Goal: Transaction & Acquisition: Download file/media

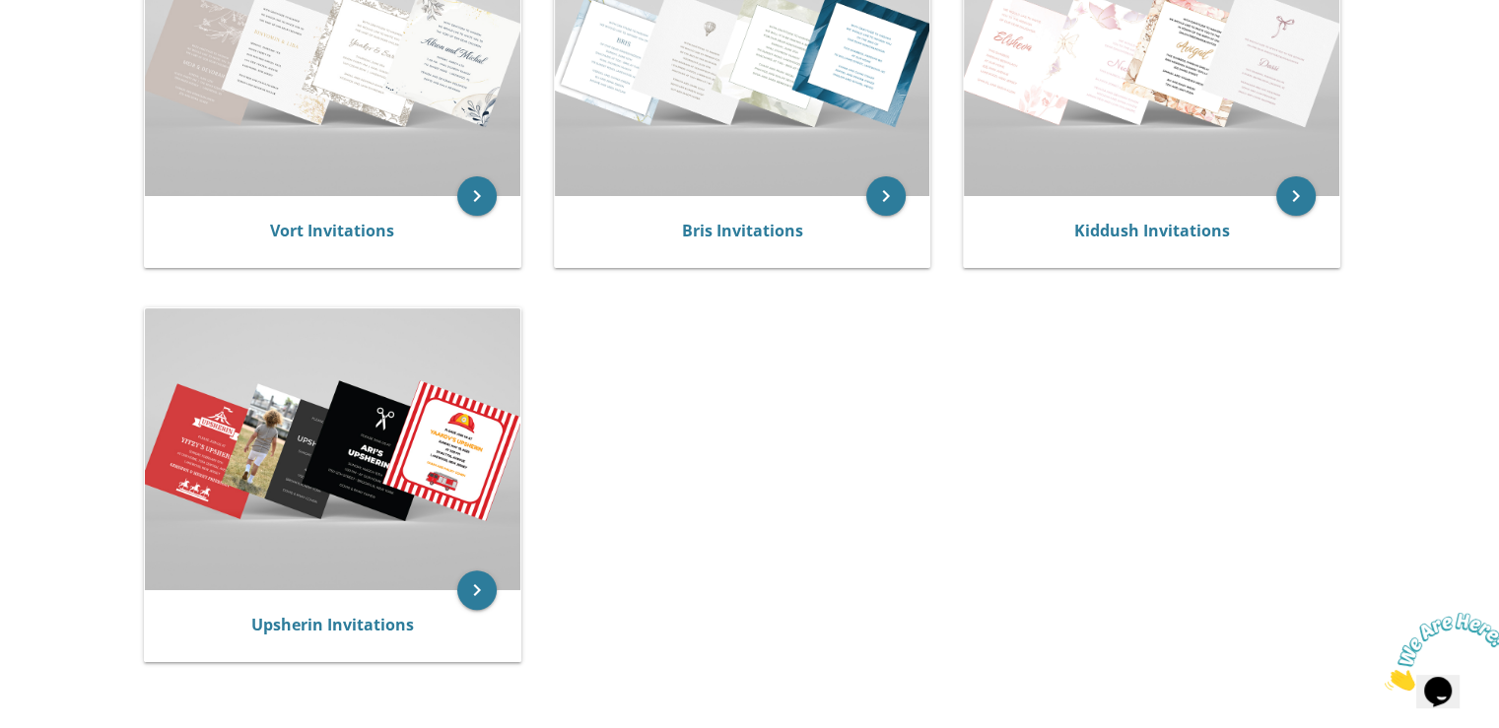
scroll to position [394, 0]
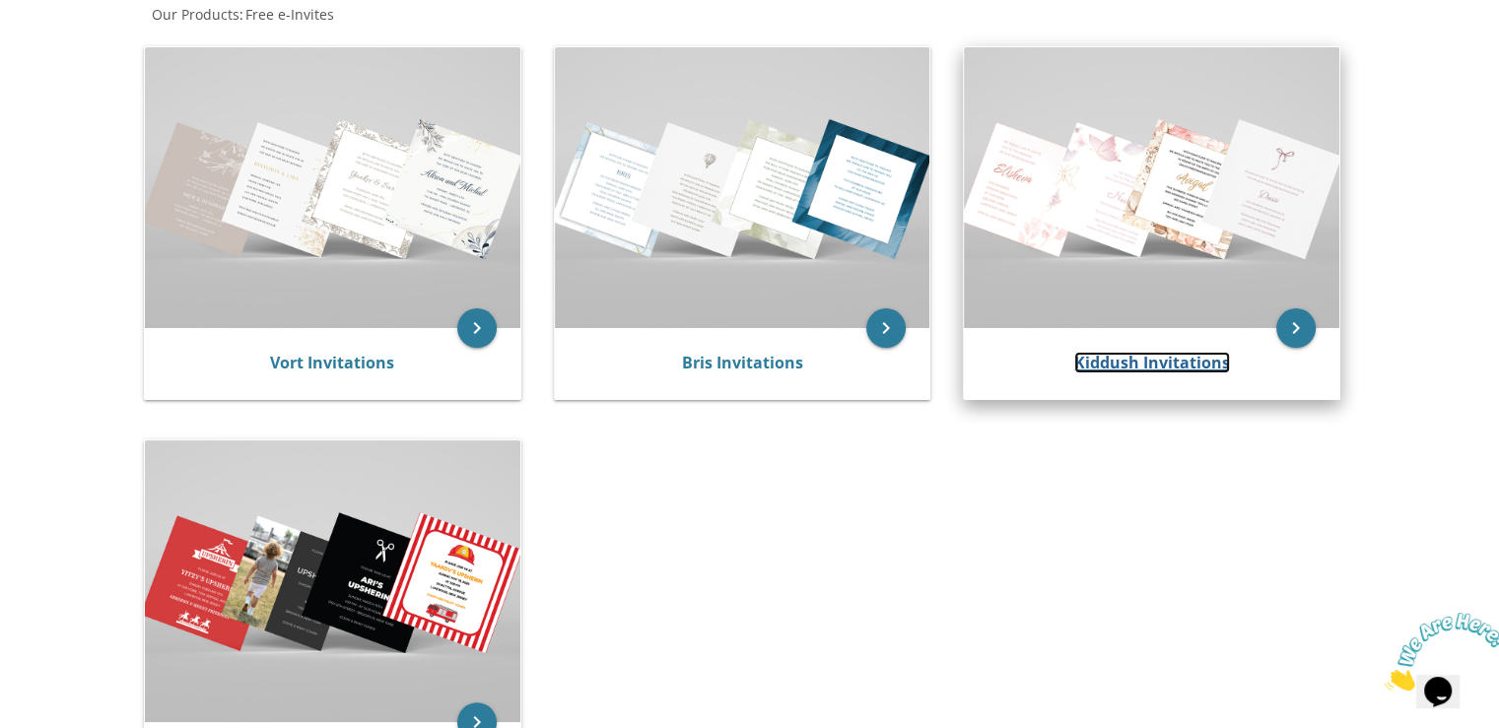
click at [1143, 354] on link "Kiddush Invitations" at bounding box center [1152, 363] width 156 height 22
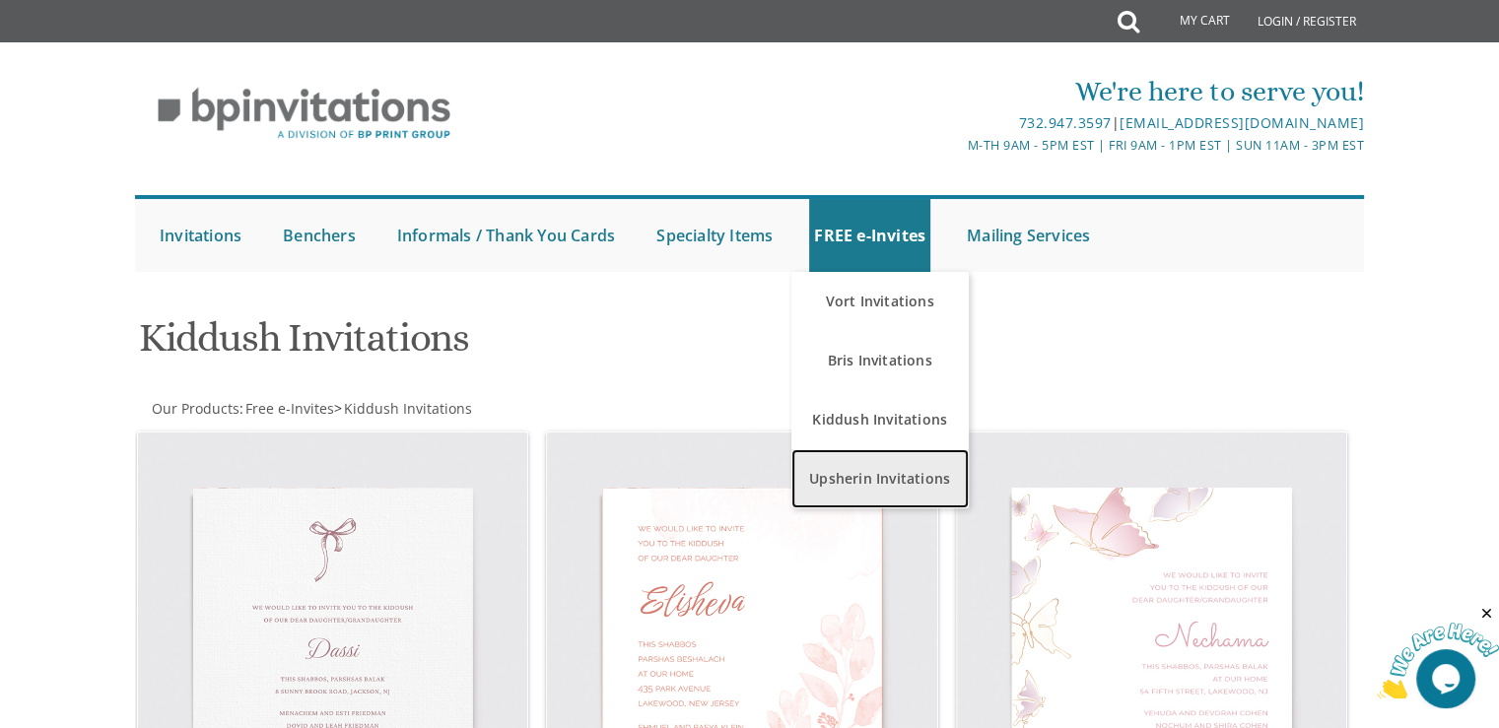
click at [883, 469] on link "Upsherin Invitations" at bounding box center [879, 478] width 177 height 59
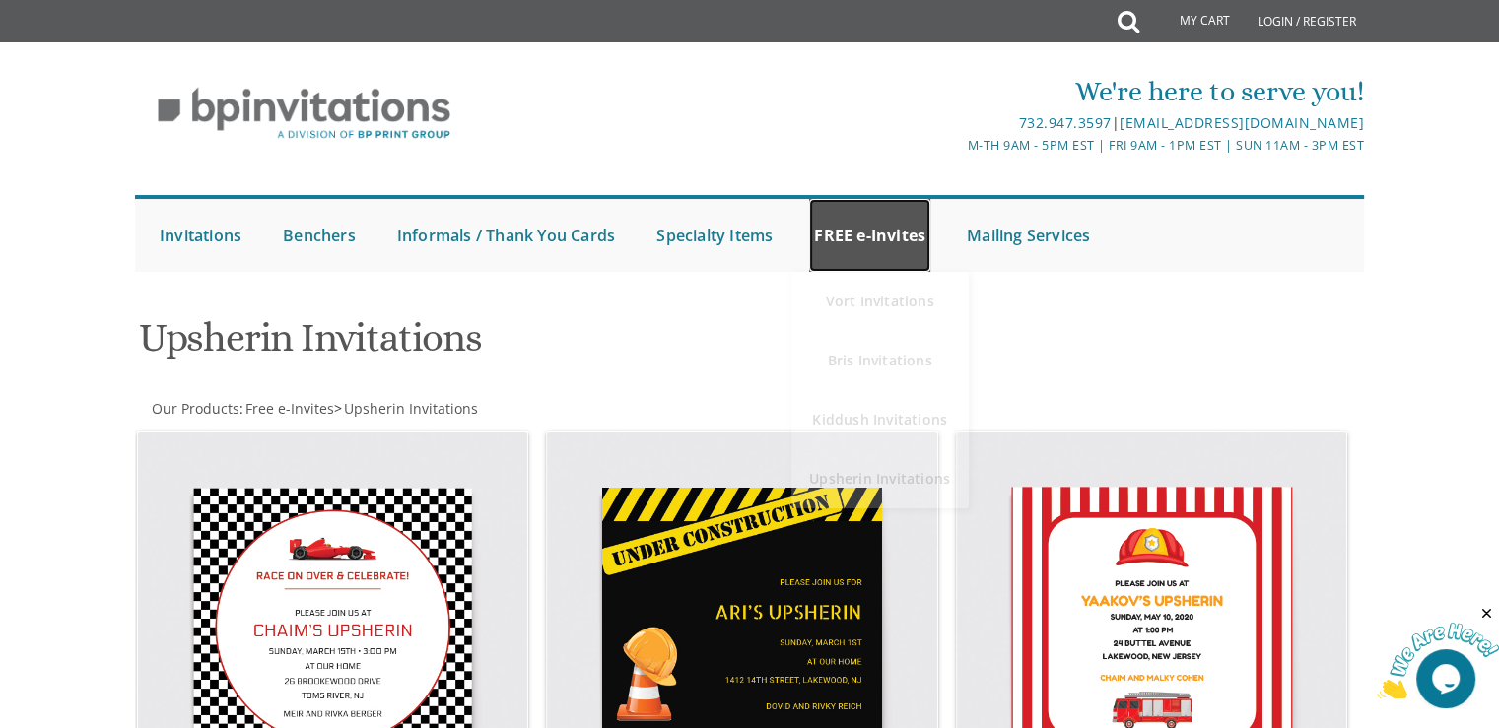
click at [884, 240] on link "FREE e-Invites" at bounding box center [869, 235] width 121 height 73
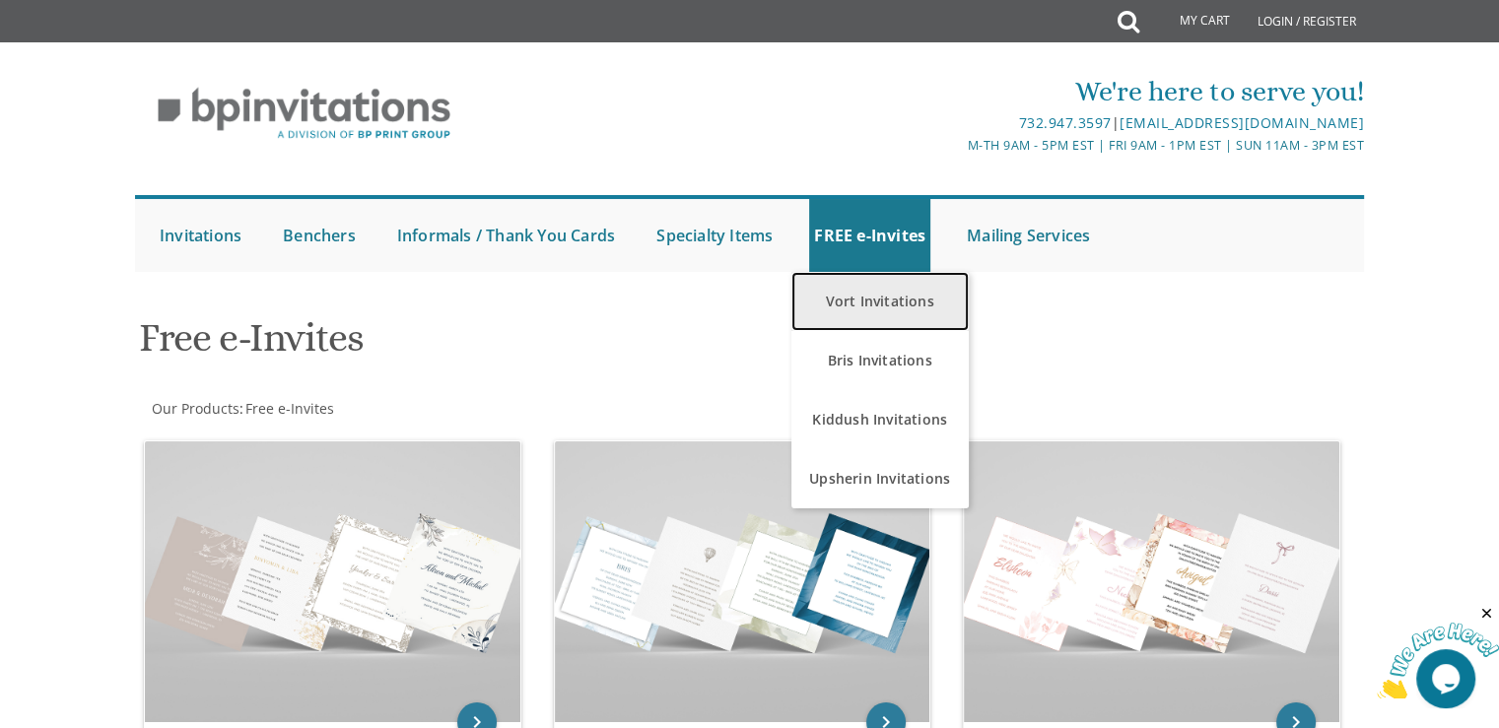
click at [857, 303] on link "Vort Invitations" at bounding box center [879, 301] width 177 height 59
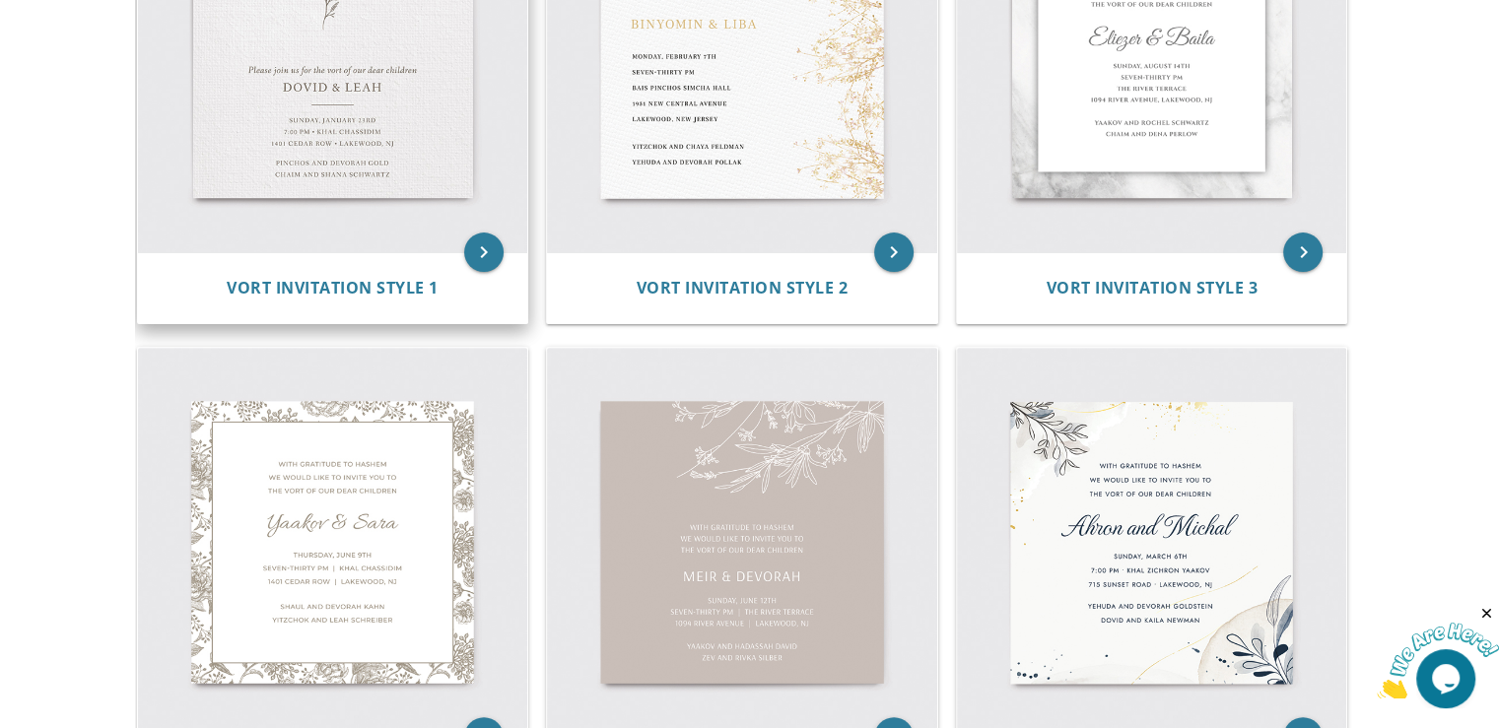
scroll to position [394, 0]
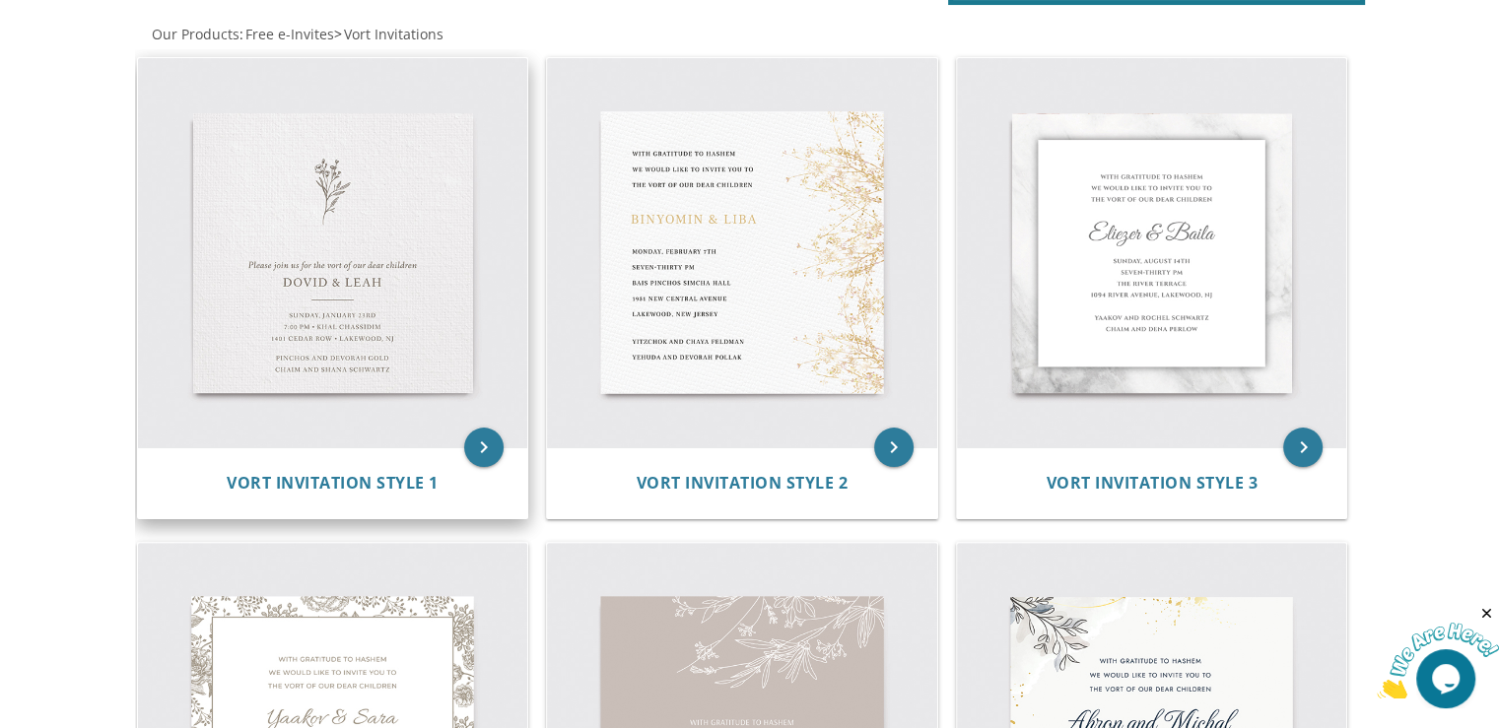
click at [366, 275] on img at bounding box center [333, 253] width 390 height 390
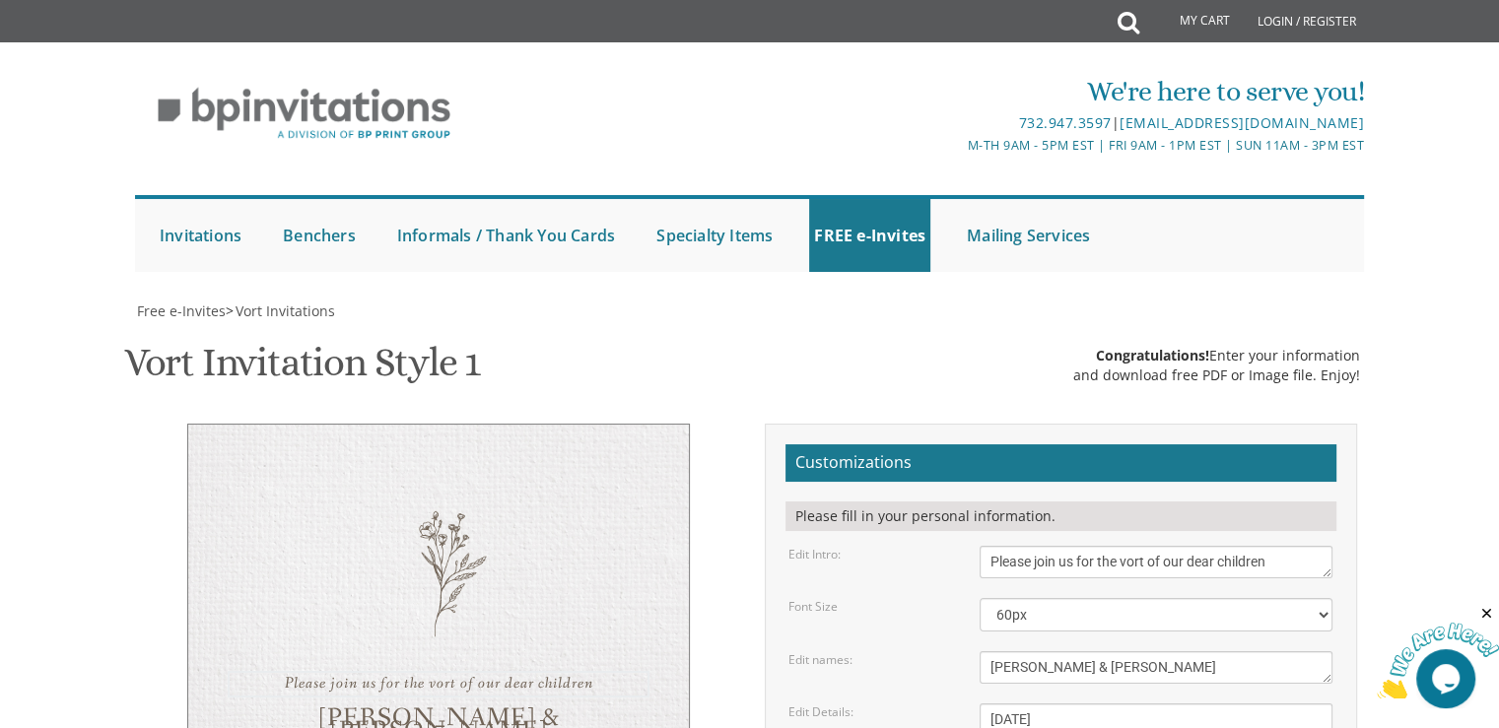
click at [1109, 571] on textarea "Please join us for the vort of our dear children" at bounding box center [1156, 562] width 353 height 33
click at [1272, 564] on textarea "Please join us for the vort of our dear children" at bounding box center [1156, 562] width 353 height 33
click at [1119, 546] on textarea "Please join us for the vort of our dear children" at bounding box center [1156, 562] width 353 height 33
type textarea "Please join us for the Tuesday night dessert"
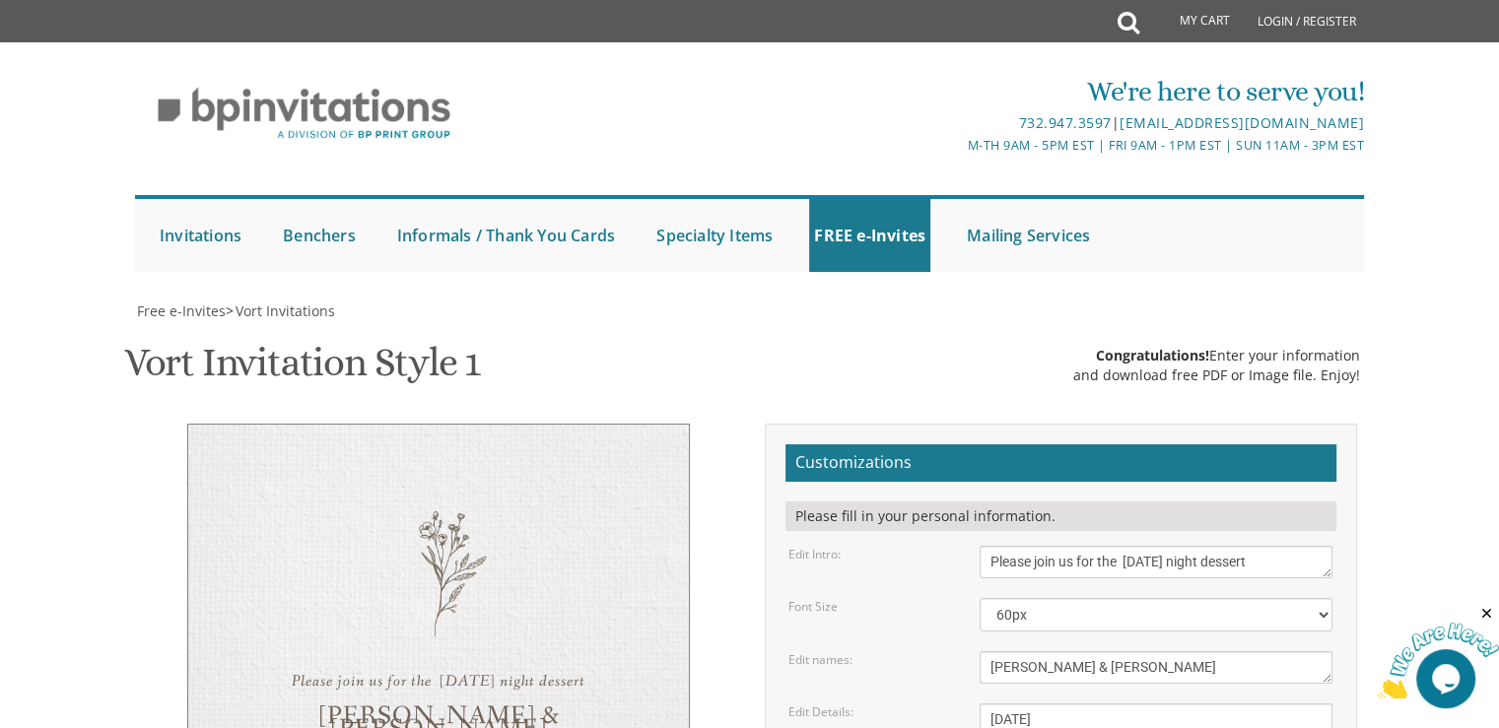
drag, startPoint x: 1095, startPoint y: 567, endPoint x: 783, endPoint y: 563, distance: 311.4
click at [783, 651] on div "Edit names: Dovid & Leah" at bounding box center [1061, 667] width 574 height 33
type textarea "Ushpizen Yitzchock"
click at [1016, 704] on textarea "Sunday, January 23rd 7:00 pm • Khal Chassidim 1401 Cedar Row • Lakewood, NJ" at bounding box center [1156, 741] width 353 height 74
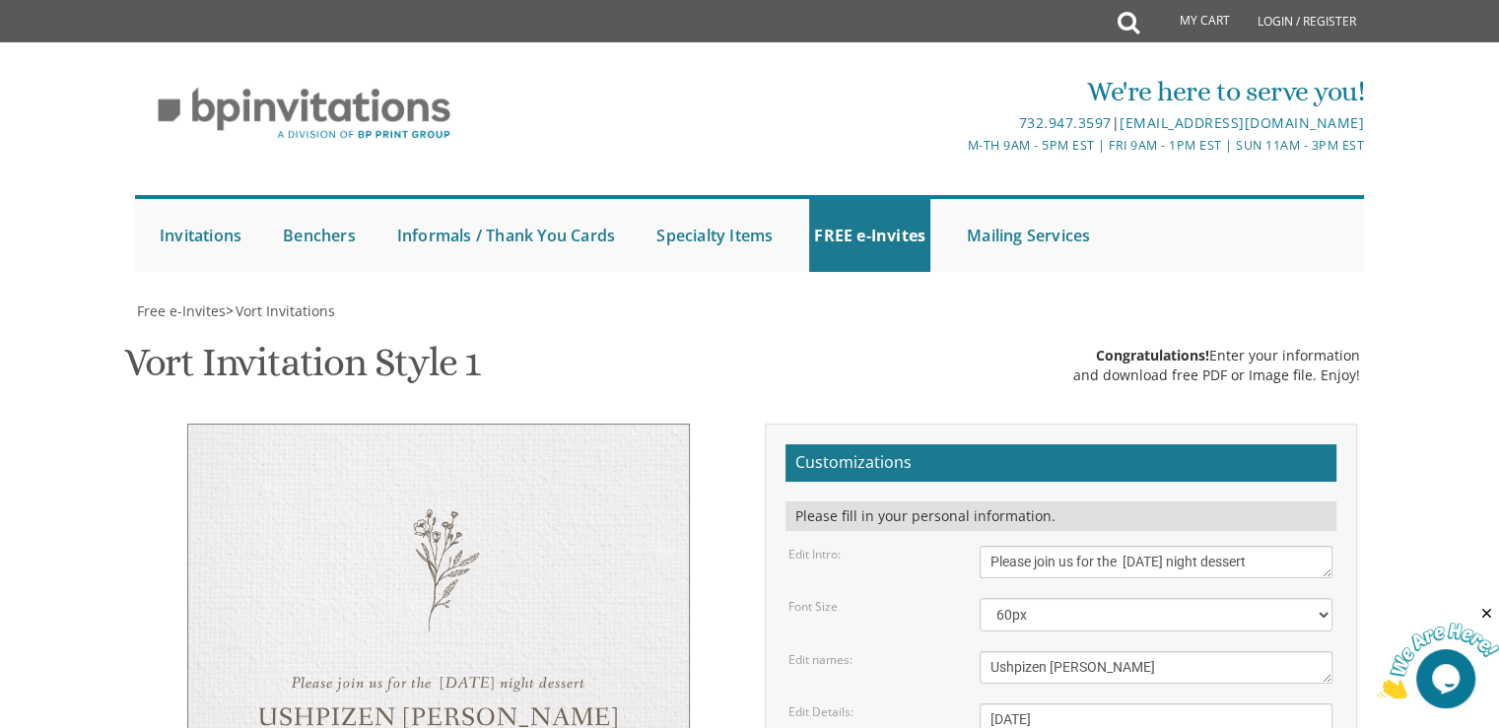
drag, startPoint x: 1210, startPoint y: 361, endPoint x: 1125, endPoint y: 361, distance: 84.7
click at [1125, 546] on textarea "Please join us for the vort of our dear children" at bounding box center [1156, 562] width 353 height 33
type textarea "Please join us for dessert"
click at [1021, 704] on textarea "Sunday, January 23rd 7:00 pm • Khal Chassidim 1401 Cedar Row • Lakewood, NJ" at bounding box center [1156, 741] width 353 height 74
click at [1091, 704] on textarea "Sunday, January 23rd 7:00 pm • Khal Chassidim 1401 Cedar Row • Lakewood, NJ" at bounding box center [1156, 741] width 353 height 74
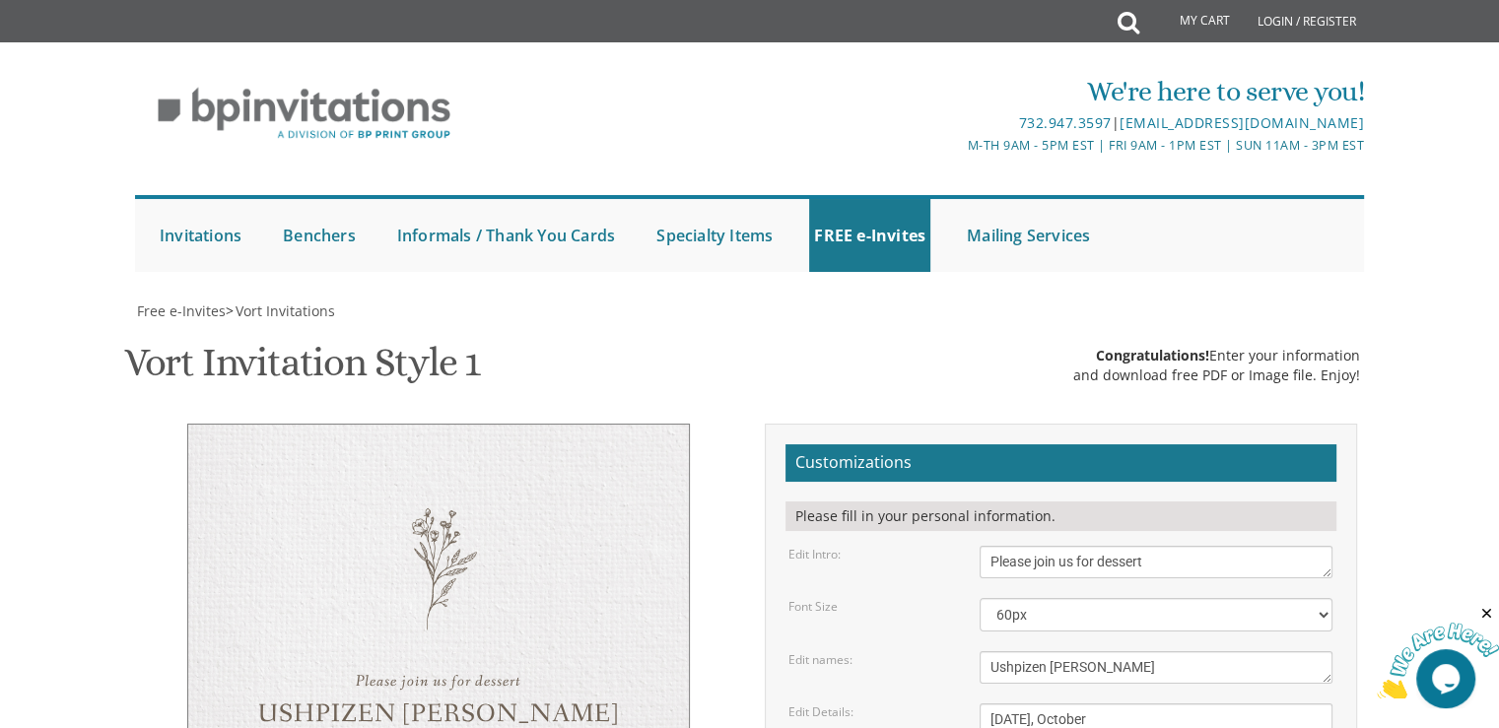
click at [898, 489] on form "Customizations Please fill in your personal information. Edit Intro: Please joi…" at bounding box center [1060, 734] width 551 height 580
click at [1100, 704] on textarea "Sunday, January 23rd 7:00 pm • Khal Chassidim 1401 Cedar Row • Lakewood, NJ" at bounding box center [1156, 741] width 353 height 74
drag, startPoint x: 1147, startPoint y: 544, endPoint x: 972, endPoint y: 543, distance: 175.4
click at [972, 704] on div "Sunday, January 23rd 7:00 pm • Khal Chassidim 1401 Cedar Row • Lakewood, NJ" at bounding box center [1156, 741] width 382 height 74
drag, startPoint x: 1195, startPoint y: 565, endPoint x: 988, endPoint y: 570, distance: 207.0
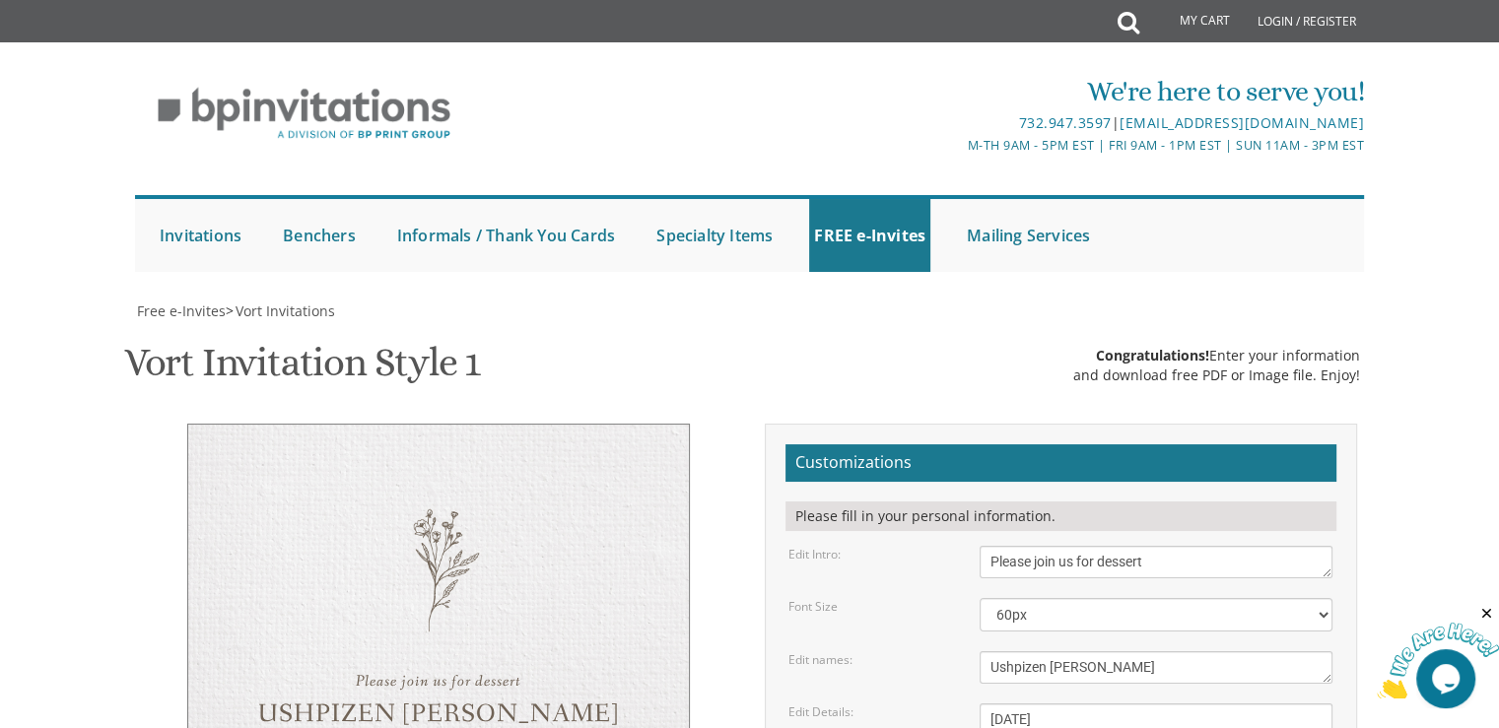
click at [988, 704] on textarea "Sunday, January 23rd 7:00 pm • Khal Chassidim 1401 Cedar Row • Lakewood, NJ" at bounding box center [1156, 741] width 353 height 74
type textarea "Tuesday, October 7th after the meal 1528 east 29th street"
drag, startPoint x: 1161, startPoint y: 632, endPoint x: 878, endPoint y: 586, distance: 286.4
click at [878, 586] on form "Customizations Please fill in your personal information. Edit Intro: Please joi…" at bounding box center [1060, 734] width 551 height 580
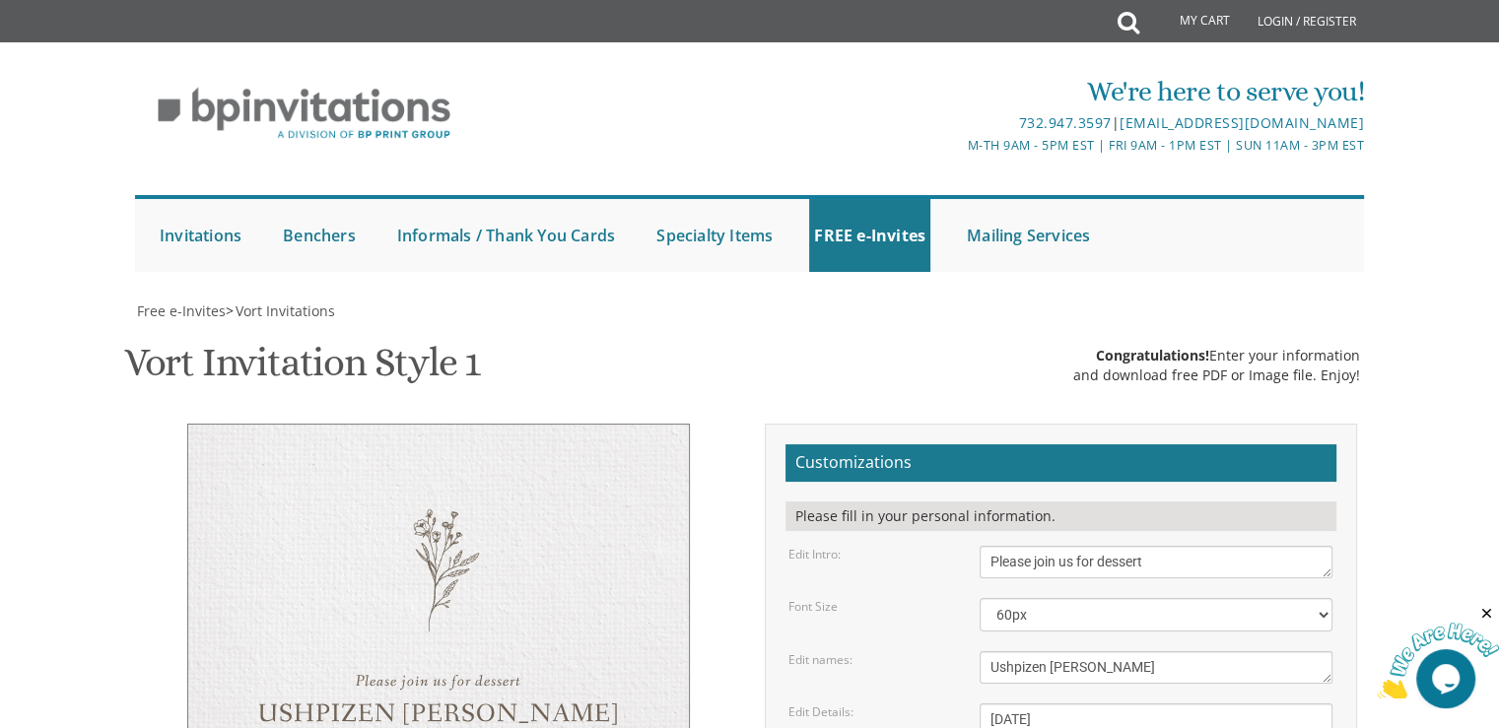
type textarea "Meir and Shulamis"
type input "ISAAC11219@YAHOO.COM"
drag, startPoint x: 1051, startPoint y: 266, endPoint x: 1059, endPoint y: 325, distance: 59.8
click at [1052, 651] on textarea "Dovid & Leah" at bounding box center [1156, 667] width 353 height 33
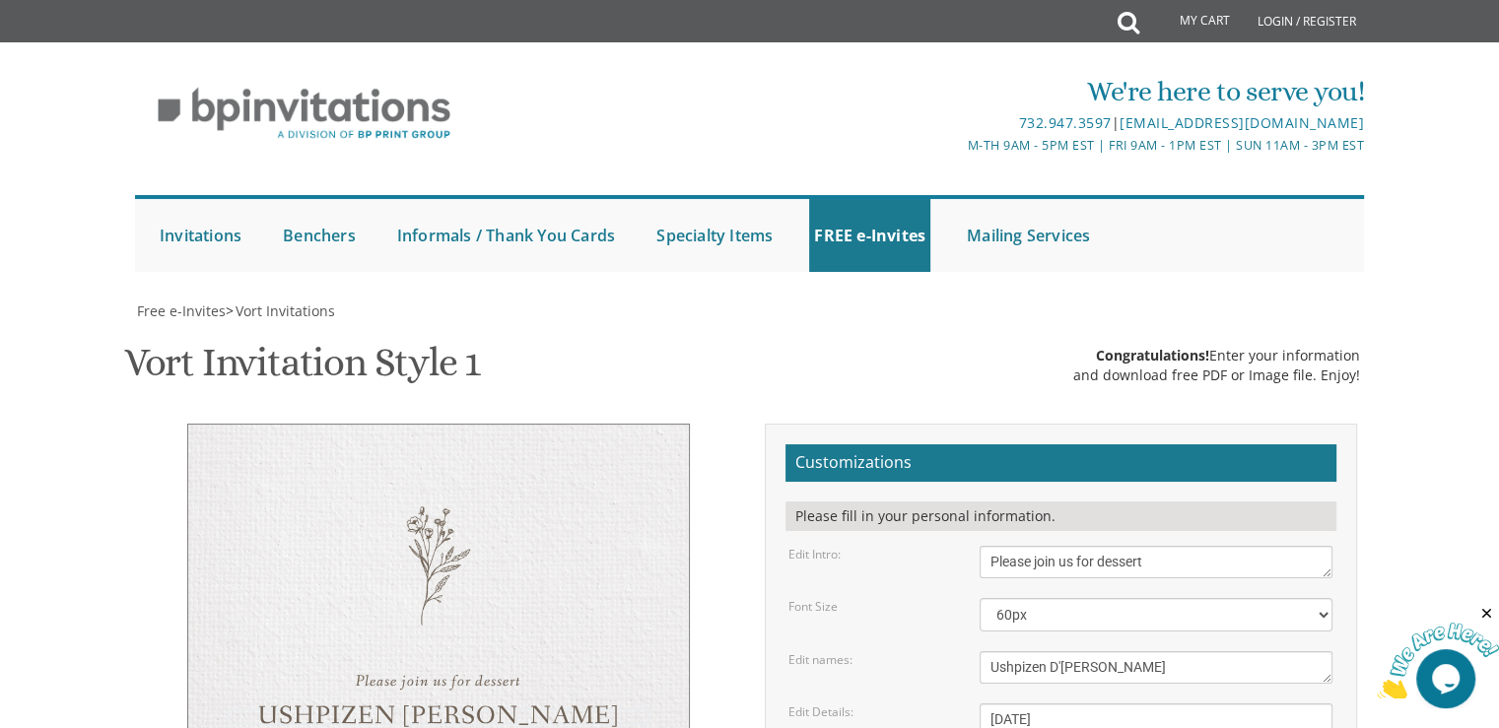
click at [1111, 651] on textarea "Dovid & Leah" at bounding box center [1156, 667] width 353 height 33
type textarea "Ushpizen D'Yitzchok"
